Goal: Navigation & Orientation: Understand site structure

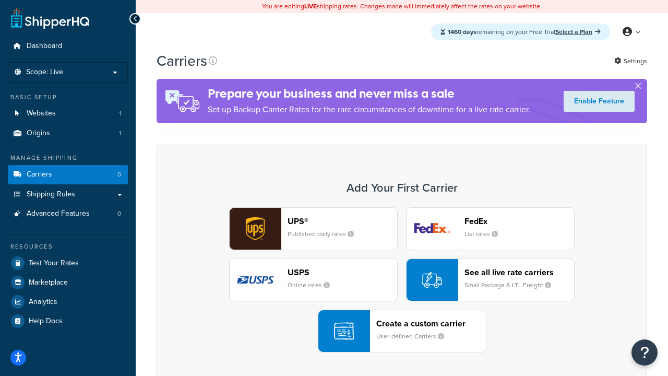
click at [402, 280] on div "UPS® Published daily rates FedEx List rates USPS Online rates See all live rate…" at bounding box center [402, 279] width 469 height 145
click at [519, 221] on header "FedEx" at bounding box center [520, 221] width 110 height 10
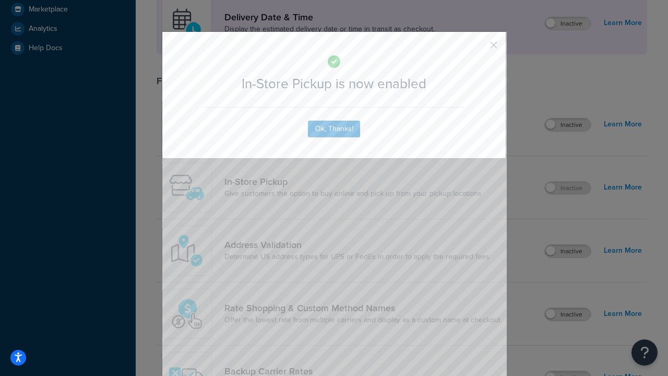
scroll to position [293, 0]
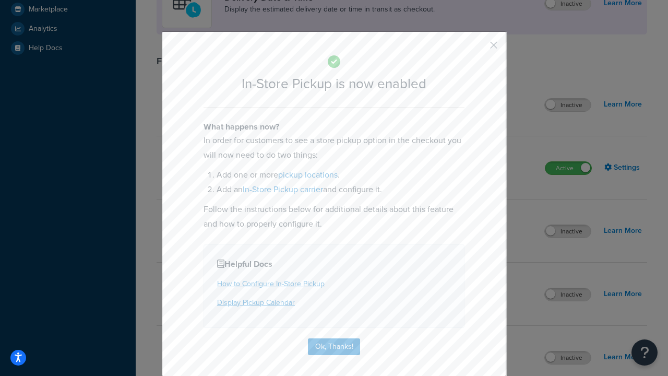
click at [478, 49] on button "button" at bounding box center [478, 49] width 3 height 3
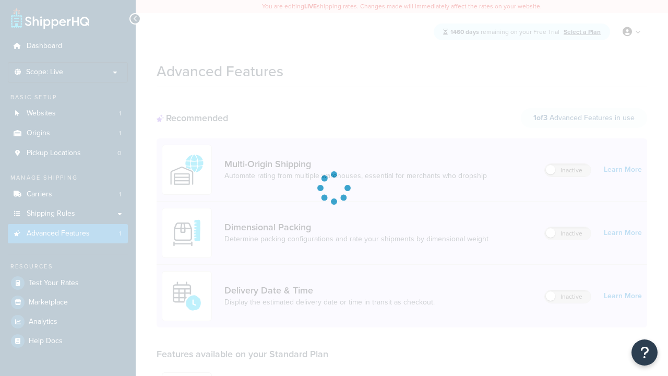
scroll to position [273, 0]
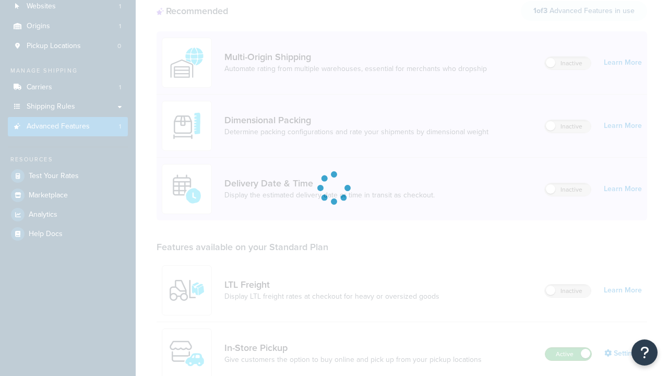
click at [569, 348] on label "Active" at bounding box center [569, 354] width 46 height 13
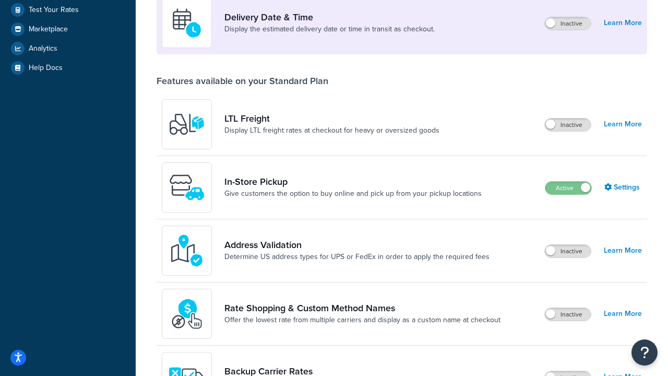
scroll to position [253, 0]
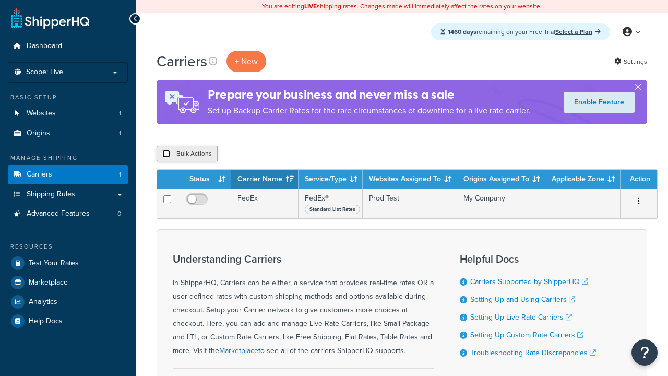
click at [166, 154] on input "checkbox" at bounding box center [166, 154] width 8 height 8
checkbox input "true"
click at [0, 0] on button "Delete" at bounding box center [0, 0] width 0 height 0
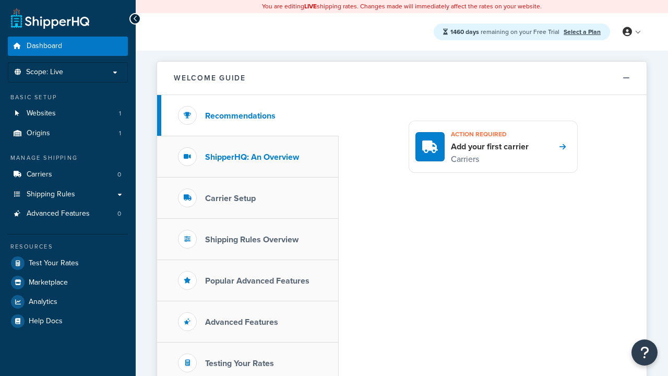
click at [252, 157] on h3 "ShipperHQ: An Overview" at bounding box center [252, 156] width 94 height 9
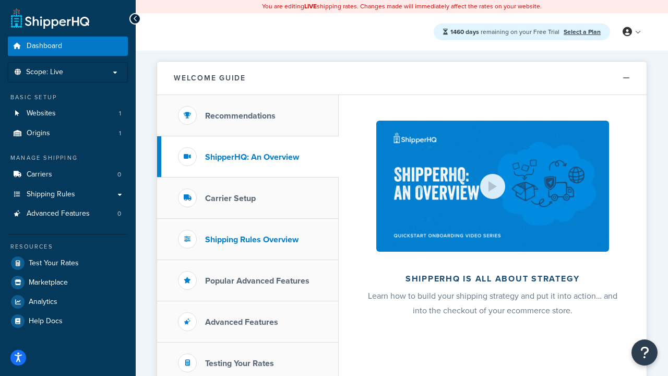
click at [230, 198] on h3 "Carrier Setup" at bounding box center [230, 198] width 51 height 9
click at [252, 239] on h3 "Shipping Rules Overview" at bounding box center [251, 239] width 93 height 9
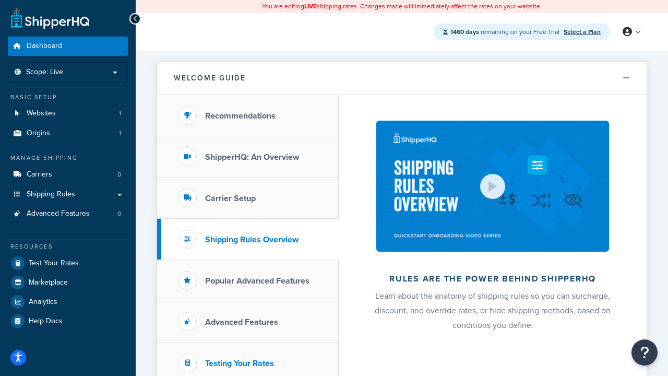
click at [257, 280] on h3 "Popular Advanced Features" at bounding box center [257, 280] width 104 height 9
click at [240, 363] on h3 "Testing Your Rates" at bounding box center [239, 363] width 69 height 9
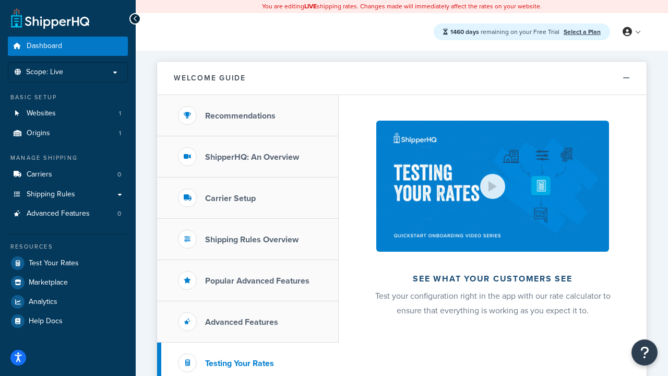
scroll to position [227, 0]
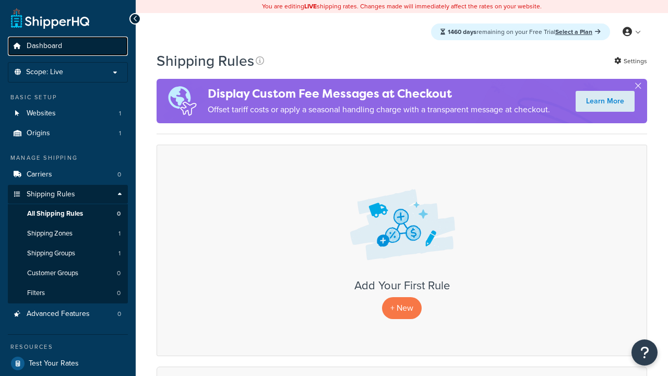
click at [44, 46] on span "Dashboard" at bounding box center [45, 46] width 36 height 9
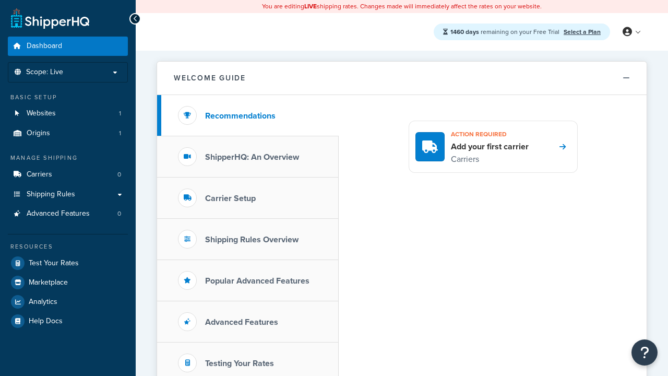
scroll to position [227, 0]
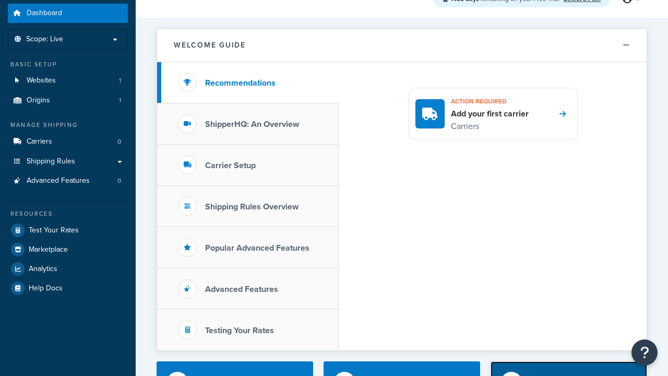
click at [559, 375] on div "Explore Features" at bounding box center [559, 382] width 64 height 15
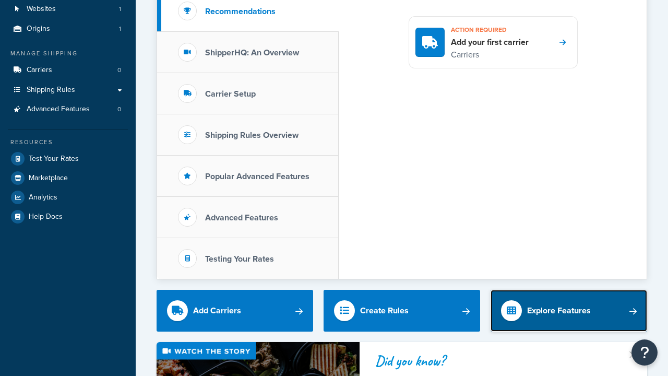
scroll to position [0, 0]
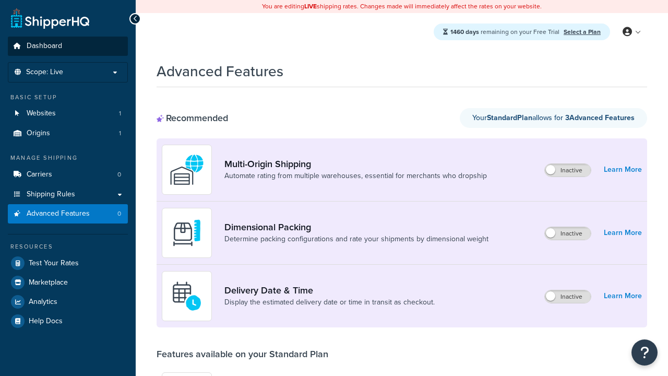
click at [44, 46] on span "Dashboard" at bounding box center [45, 46] width 36 height 9
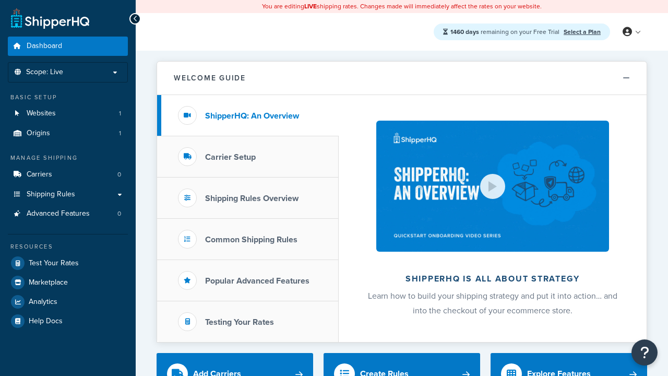
click at [44, 46] on span "Dashboard" at bounding box center [45, 46] width 36 height 9
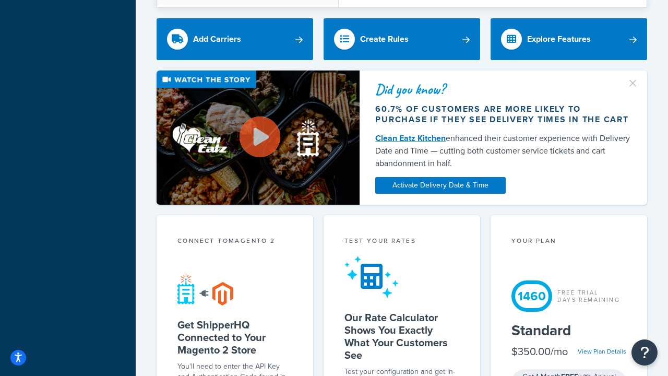
click at [402, 236] on div "Test your rates" at bounding box center [402, 242] width 115 height 12
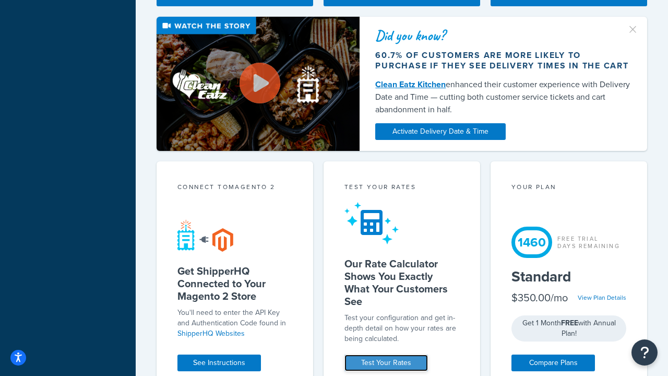
click at [386, 363] on link "Test Your Rates" at bounding box center [387, 363] width 84 height 17
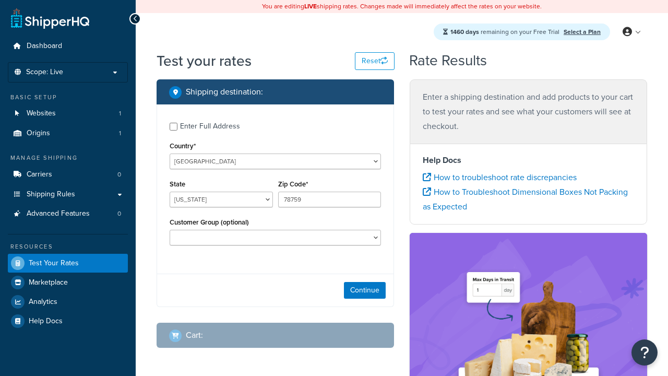
select select "[GEOGRAPHIC_DATA]"
click at [44, 46] on span "Dashboard" at bounding box center [45, 46] width 36 height 9
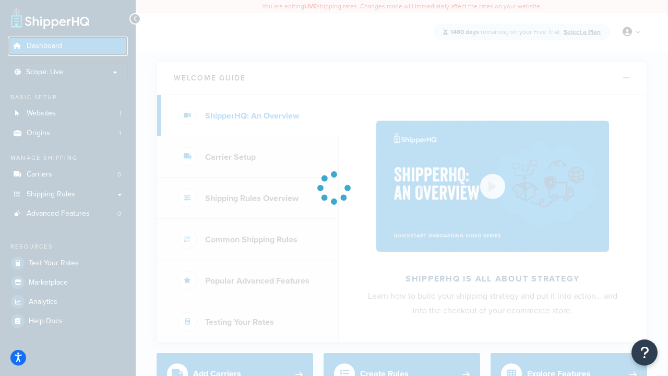
scroll to position [816, 0]
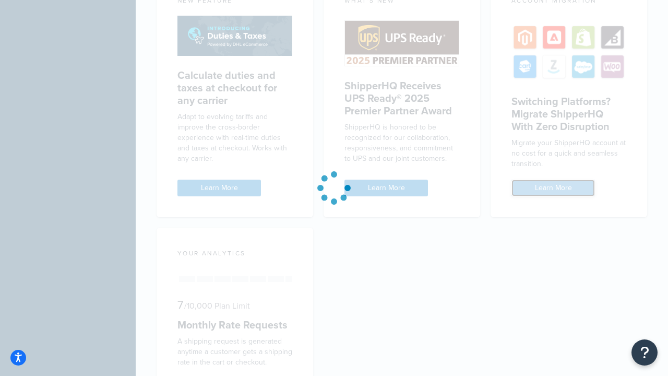
click at [553, 180] on link "Learn More" at bounding box center [554, 188] width 84 height 17
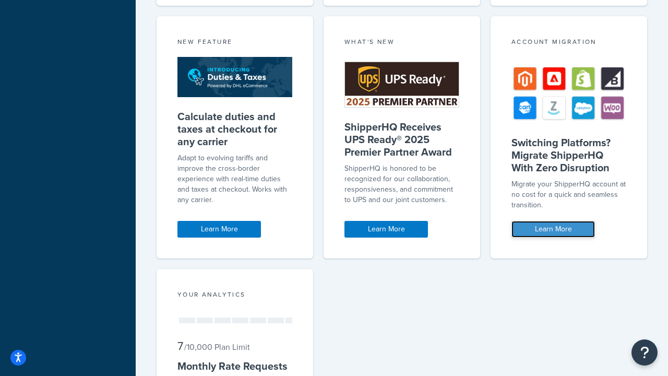
scroll to position [0, 0]
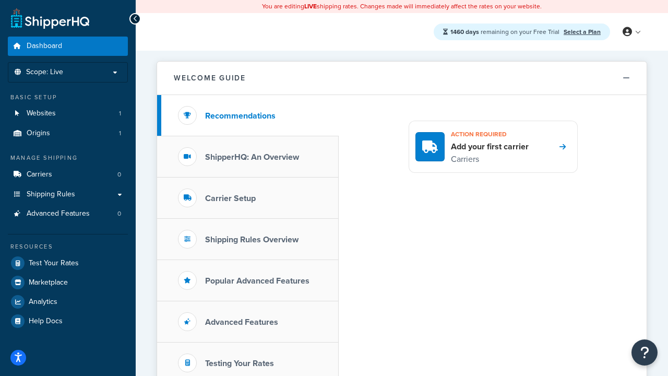
scroll to position [939, 0]
